Goal: Communication & Community: Answer question/provide support

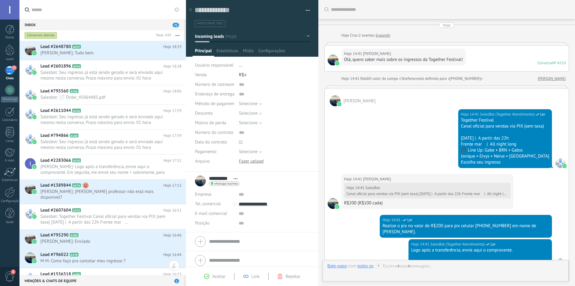
scroll to position [9, 0]
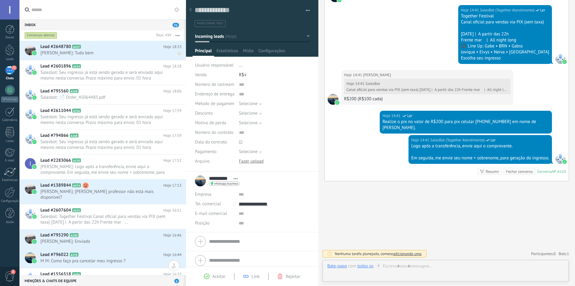
click at [109, 48] on h2 "Lead #2648780 A557" at bounding box center [101, 47] width 123 height 6
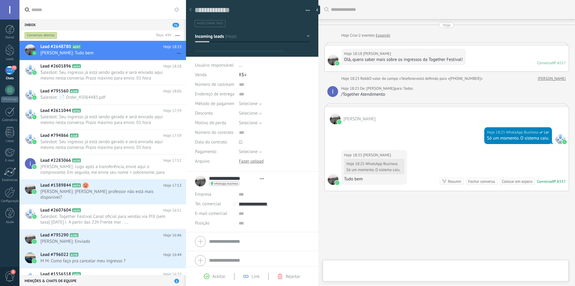
scroll to position [10, 0]
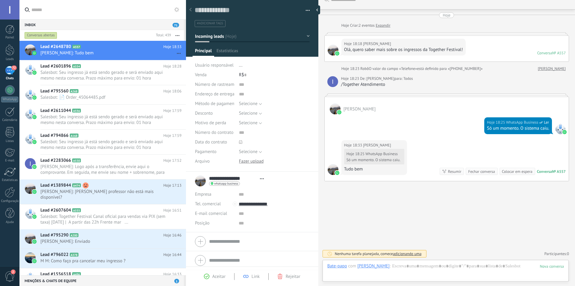
type textarea "**********"
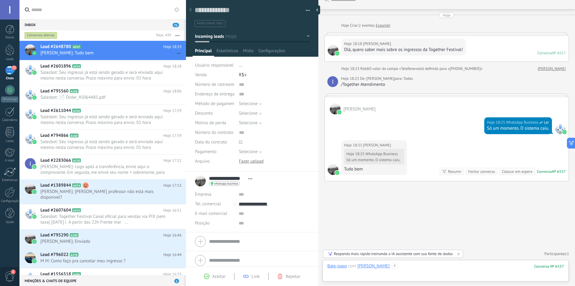
click at [446, 266] on div at bounding box center [446, 272] width 237 height 18
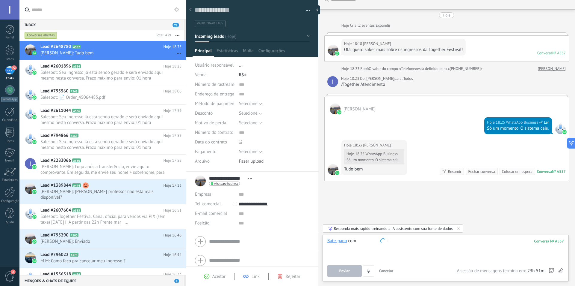
type input "*"
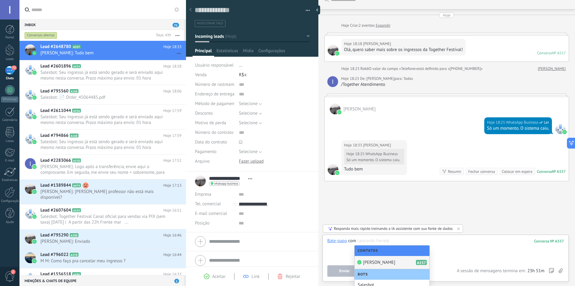
click at [386, 260] on span "[PERSON_NAME]" at bounding box center [379, 262] width 32 height 6
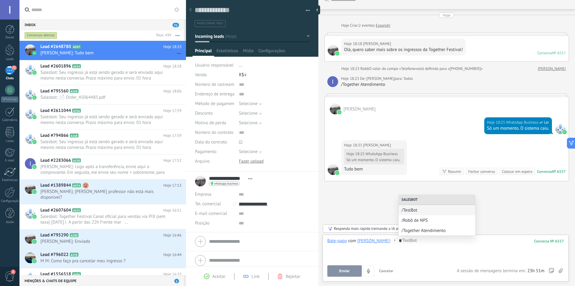
click at [429, 230] on span "/Together Atendimento" at bounding box center [437, 230] width 71 height 6
click at [350, 267] on button "Executar" at bounding box center [345, 270] width 34 height 11
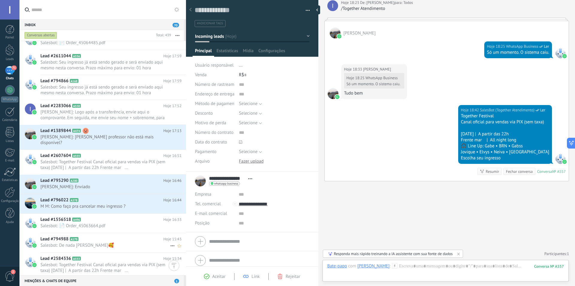
scroll to position [90, 0]
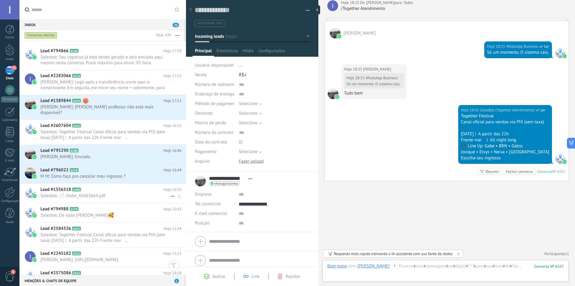
click at [99, 193] on span "Salesbot: 📄 Order_45063664.pdf" at bounding box center [105, 196] width 130 height 6
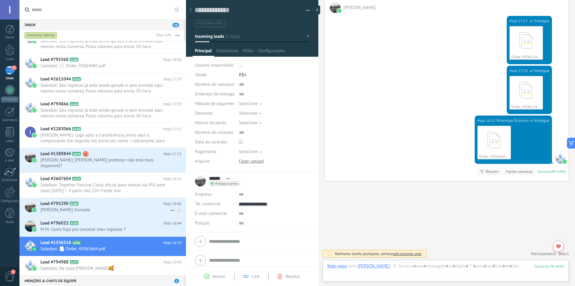
scroll to position [30, 0]
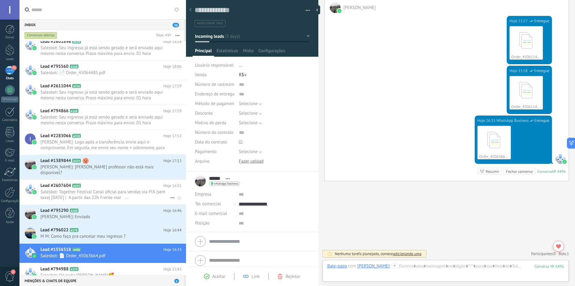
click at [94, 190] on span "Salesbot: Together Festival Canal oficial para vendas via PIX (sem taxa) [DATE]…" at bounding box center [105, 194] width 130 height 11
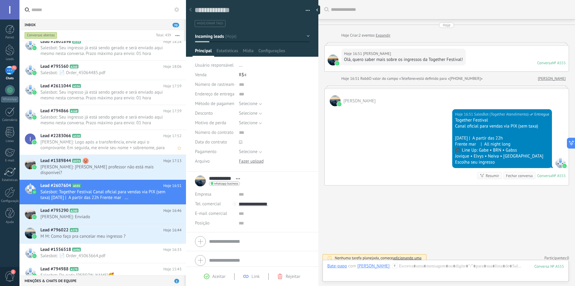
scroll to position [4, 0]
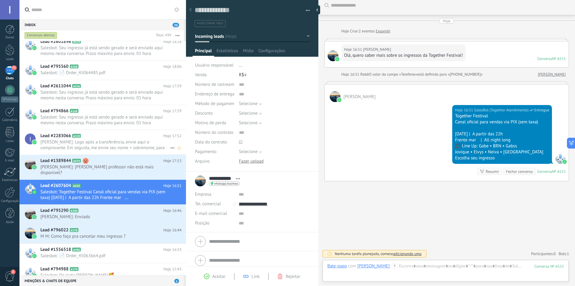
click at [101, 148] on span "[PERSON_NAME]: Logo após a transferência, envie aqui o comprovante. Em seguida,…" at bounding box center [105, 144] width 130 height 11
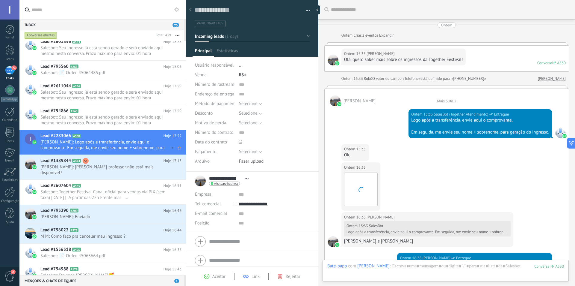
scroll to position [455, 0]
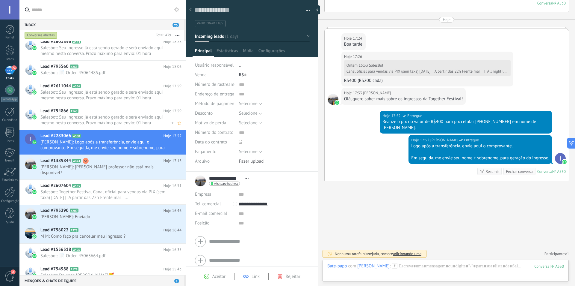
click at [107, 119] on span "Salesbot: Seu ingresso já está sendo gerado e será enviado aqui mesmo nesta con…" at bounding box center [105, 119] width 130 height 11
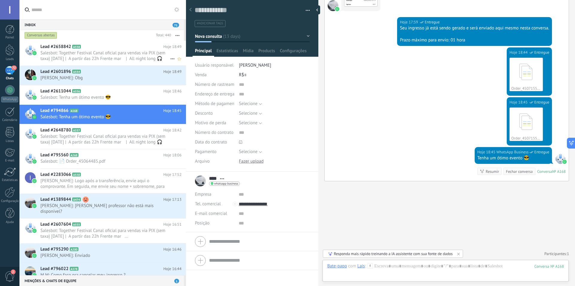
click at [108, 58] on span "Salesbot: Together Festival Canal oficial para vendas via PIX (sem taxa) [DATE]…" at bounding box center [105, 55] width 130 height 11
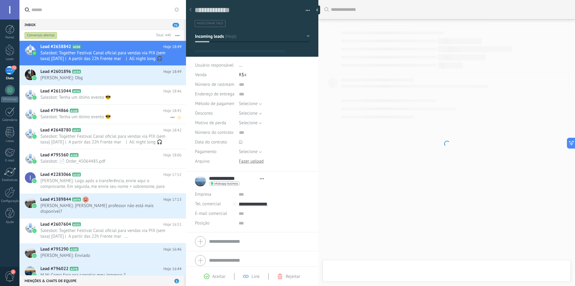
type textarea "**********"
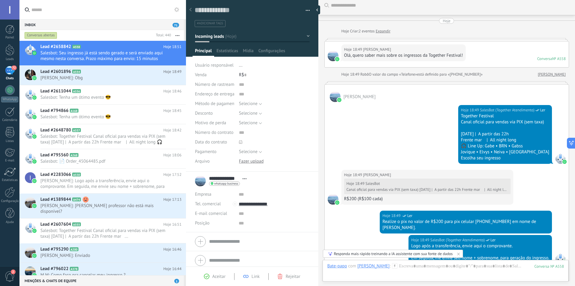
scroll to position [211, 0]
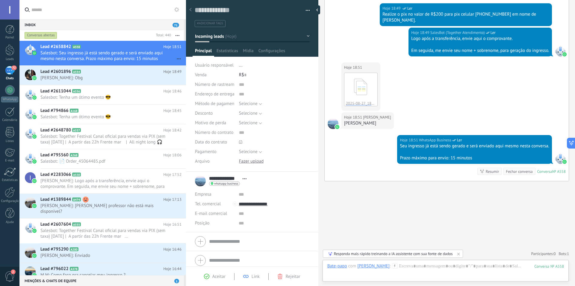
drag, startPoint x: 375, startPoint y: 123, endPoint x: 344, endPoint y: 123, distance: 30.6
click at [344, 123] on div "[PERSON_NAME]" at bounding box center [367, 123] width 47 height 6
copy div "[PERSON_NAME]"
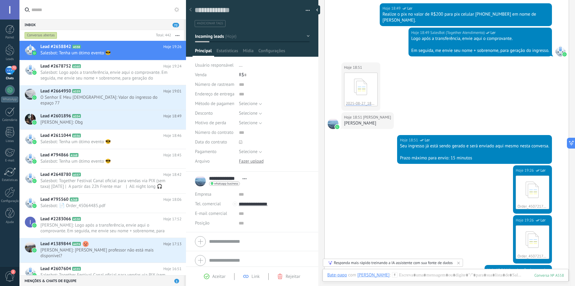
scroll to position [329, 0]
